Goal: Task Accomplishment & Management: Use online tool/utility

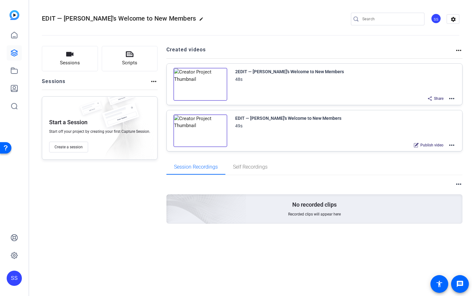
click at [15, 53] on icon at bounding box center [14, 53] width 6 height 6
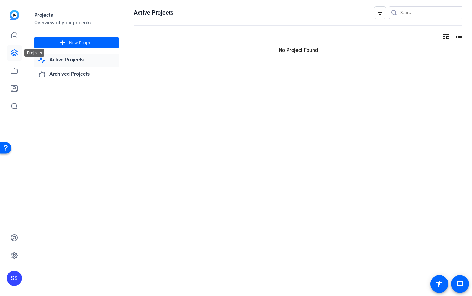
click at [15, 53] on icon at bounding box center [14, 53] width 6 height 6
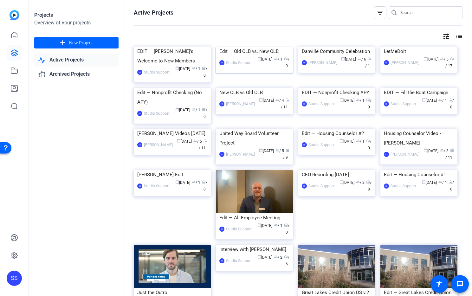
click at [238, 47] on img at bounding box center [254, 47] width 77 height 0
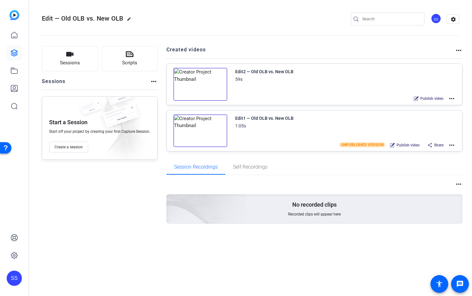
click at [453, 98] on mat-icon "more_horiz" at bounding box center [452, 99] width 8 height 8
click at [446, 104] on span "Edit in Creator" at bounding box center [428, 106] width 44 height 8
click at [13, 54] on icon at bounding box center [14, 53] width 6 height 6
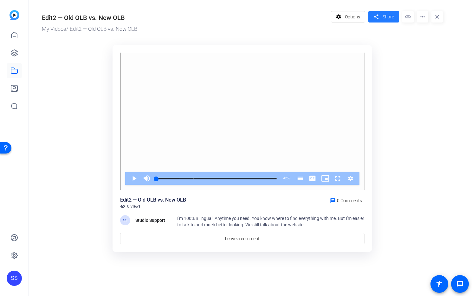
click at [393, 18] on span "Share" at bounding box center [388, 17] width 11 height 7
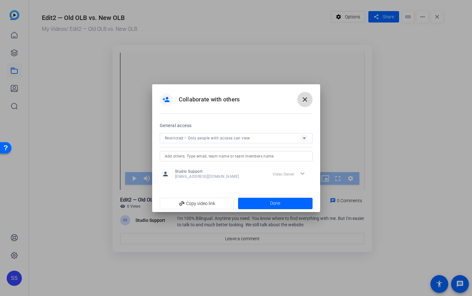
click at [304, 105] on span at bounding box center [304, 99] width 15 height 15
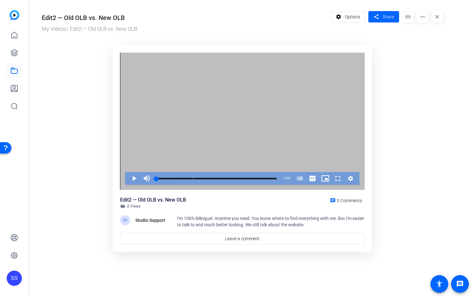
drag, startPoint x: 304, startPoint y: 105, endPoint x: 300, endPoint y: 99, distance: 7.8
click at [303, 103] on div "Video Player" at bounding box center [242, 122] width 244 height 138
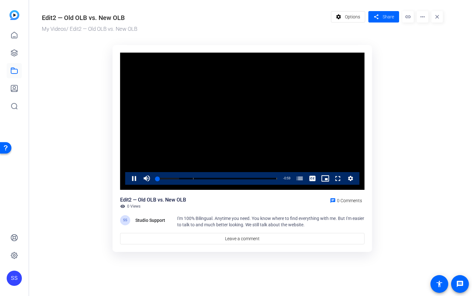
click at [213, 102] on video "Video Player" at bounding box center [242, 122] width 244 height 138
drag, startPoint x: 129, startPoint y: 18, endPoint x: 31, endPoint y: 17, distance: 97.6
click at [31, 17] on div "Edit2 — Old OLB vs. New OLB My Videos / Edit2 — Old OLB vs. New OLB settings Op…" at bounding box center [239, 131] width 420 height 262
copy div "Edit2 — Old OLB vs. New OLB"
